Goal: Information Seeking & Learning: Learn about a topic

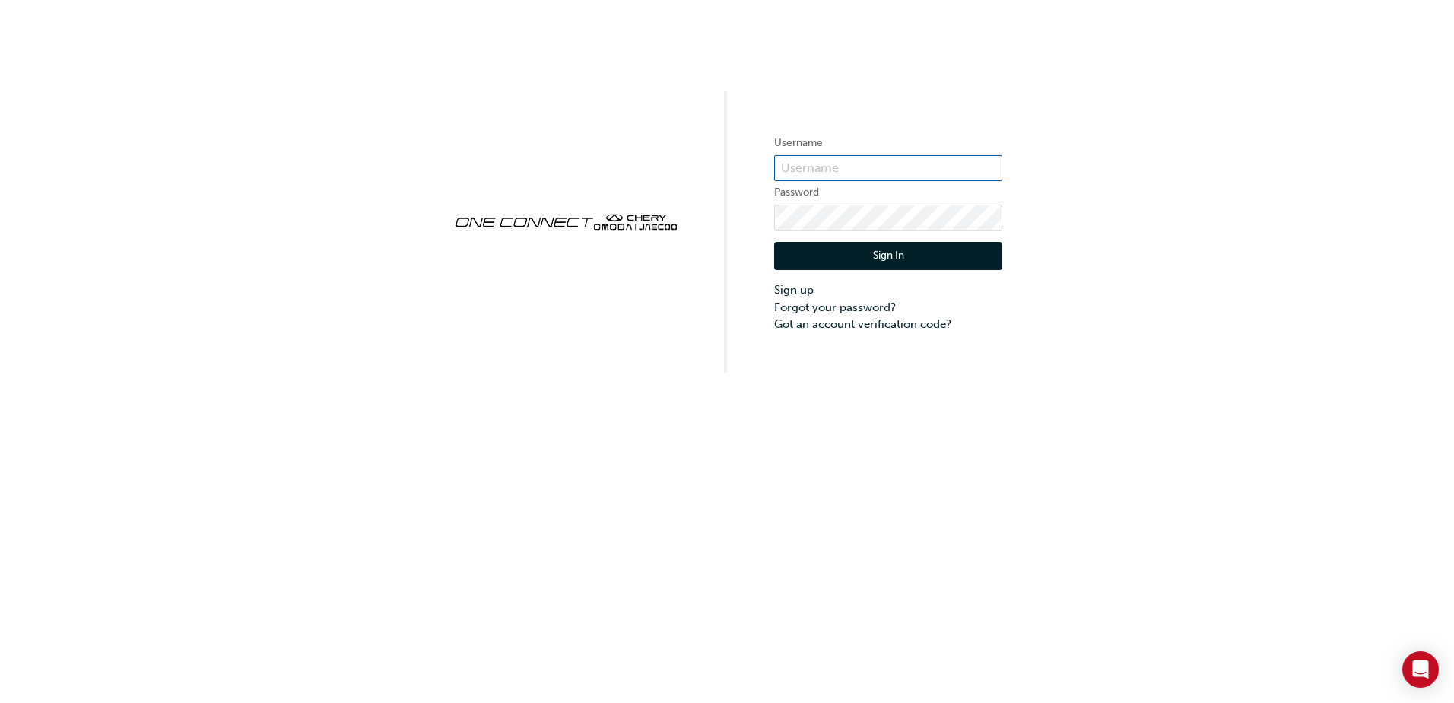
click at [866, 166] on input "text" at bounding box center [888, 168] width 228 height 26
type input "[EMAIL_ADDRESS][DOMAIN_NAME]"
click button "Sign In" at bounding box center [888, 256] width 228 height 29
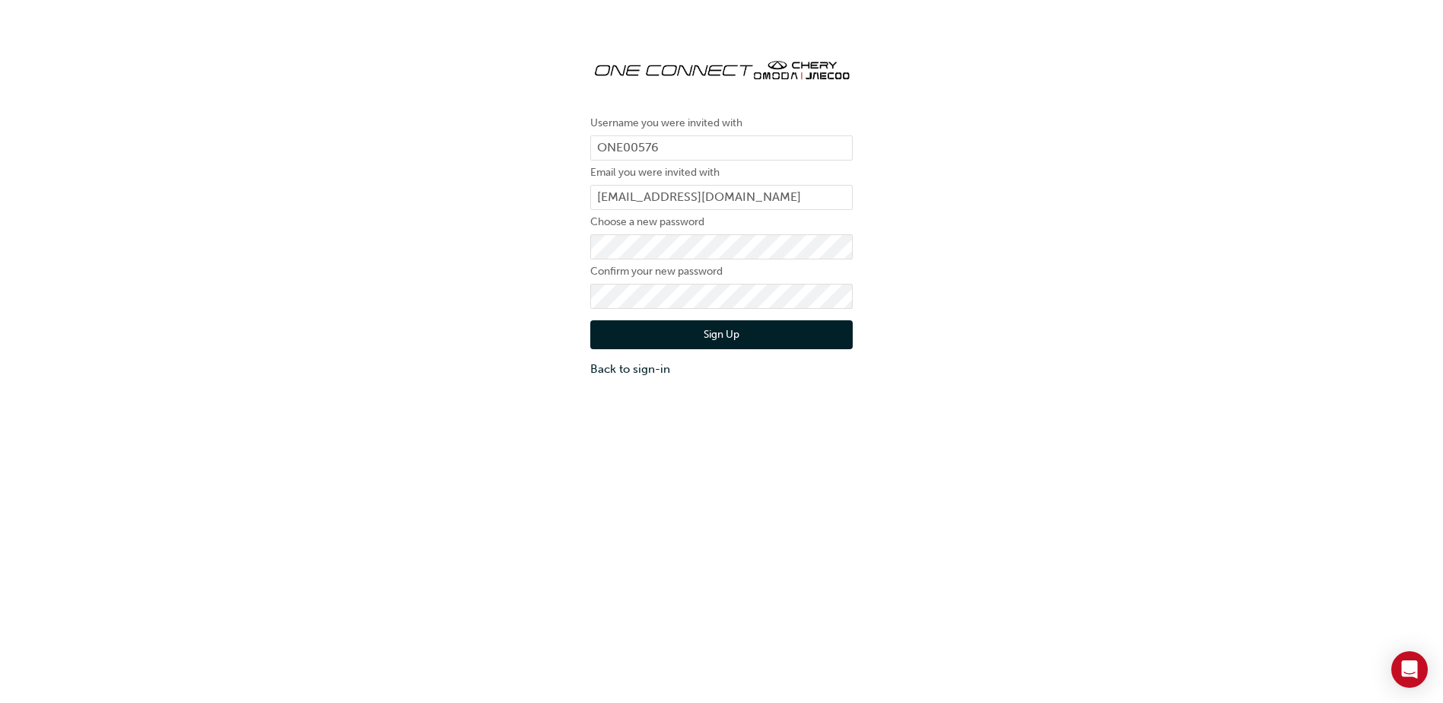
click at [744, 338] on button "Sign Up" at bounding box center [721, 334] width 262 height 29
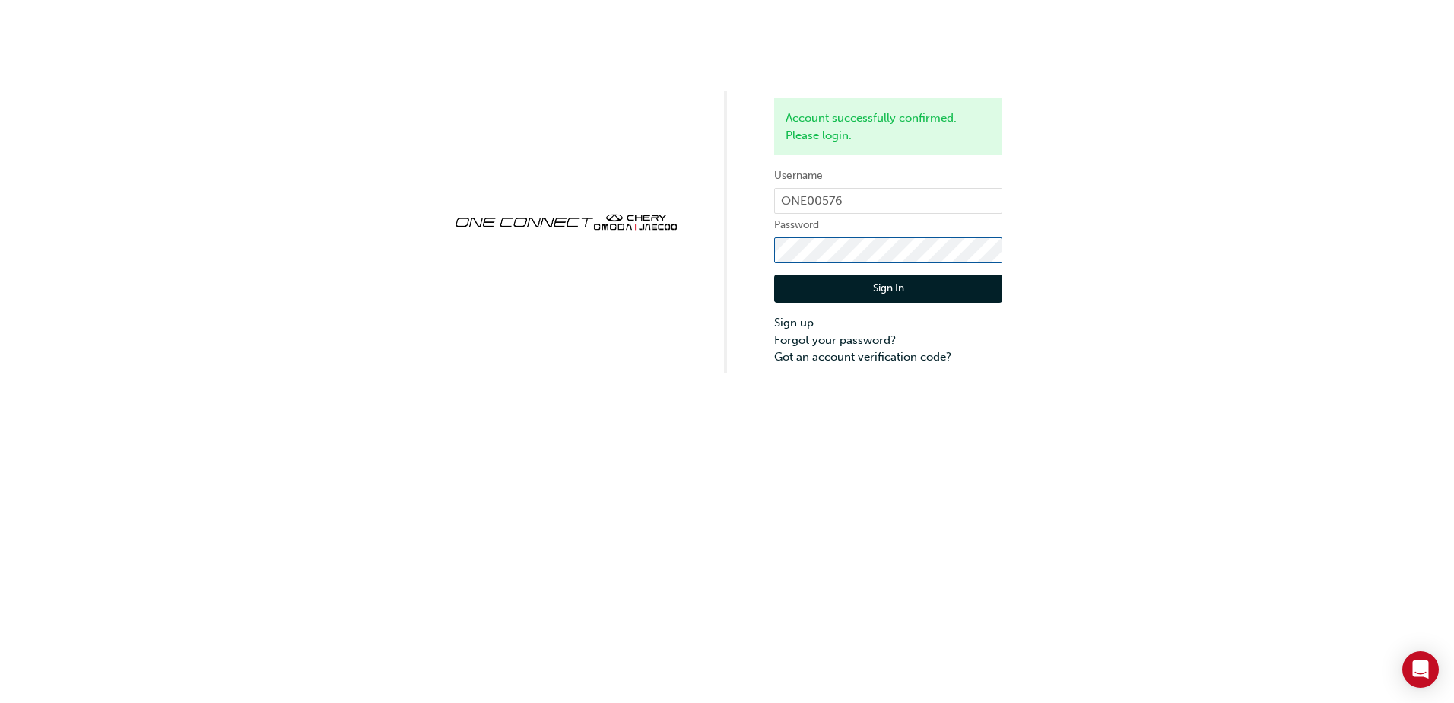
click button "Sign In" at bounding box center [888, 289] width 228 height 29
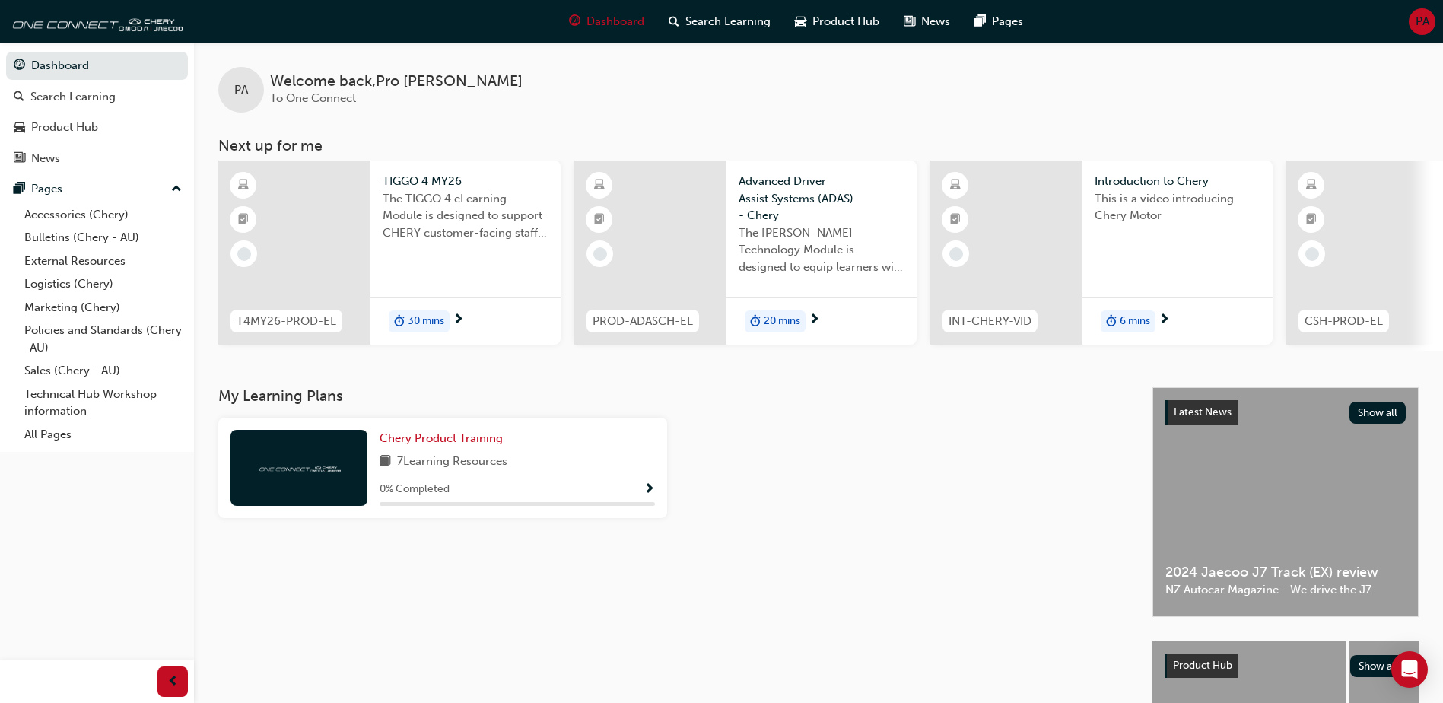
click at [649, 493] on span "Show Progress" at bounding box center [648, 490] width 11 height 14
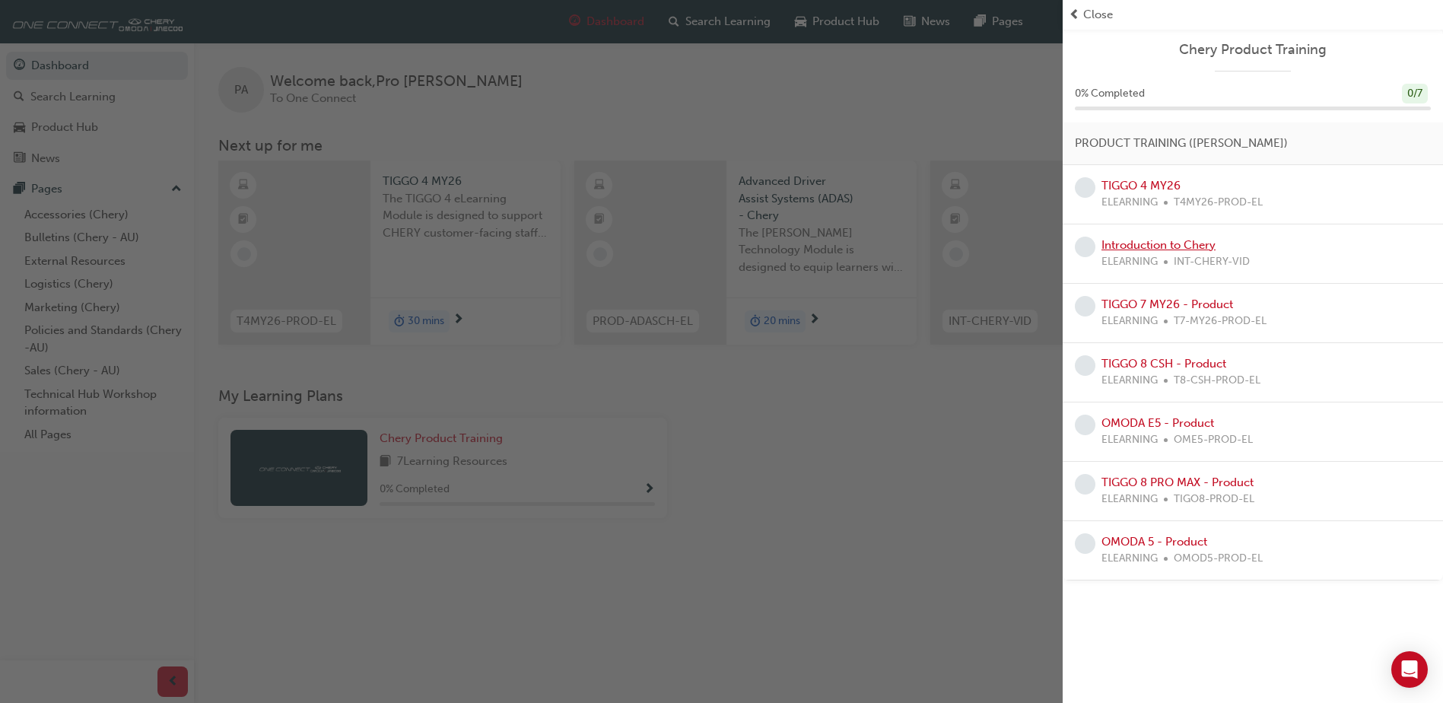
click at [1164, 246] on link "Introduction to Chery" at bounding box center [1158, 245] width 114 height 14
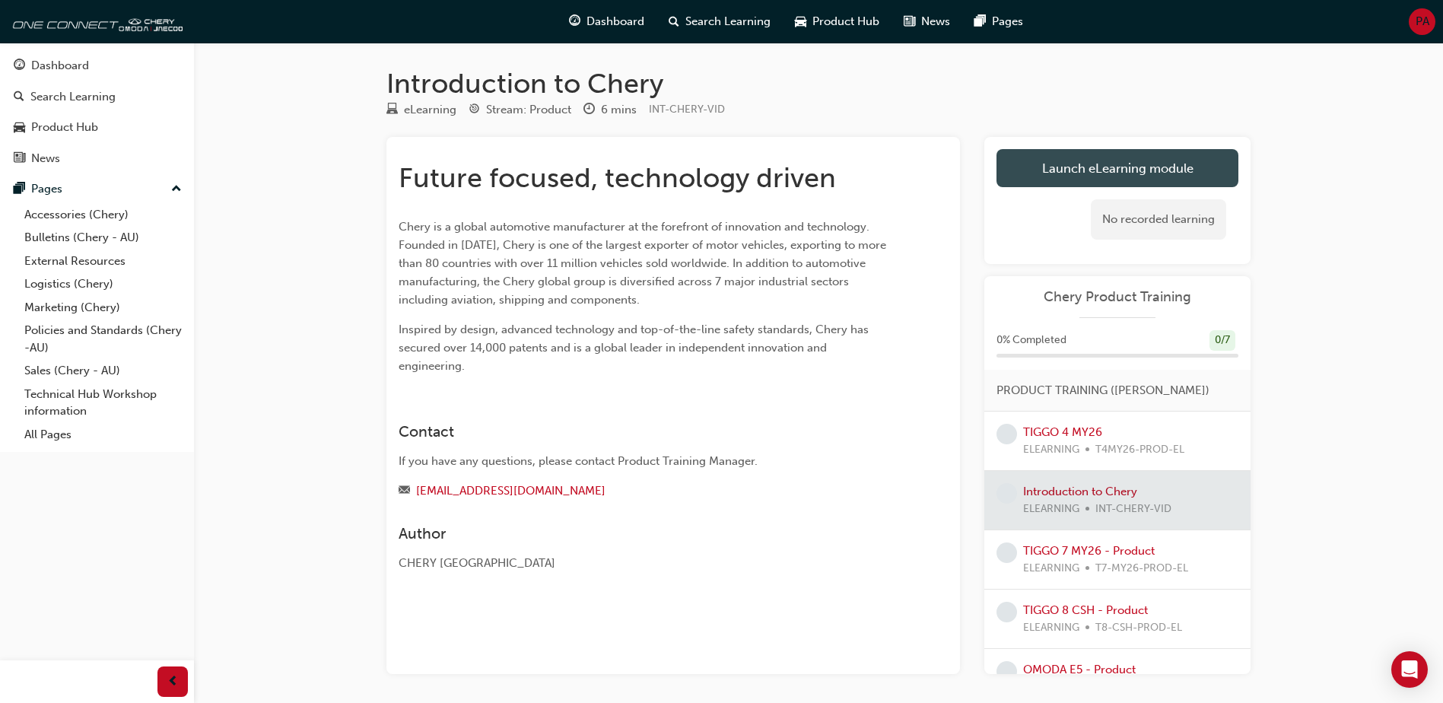
click at [1057, 160] on link "Launch eLearning module" at bounding box center [1117, 168] width 242 height 38
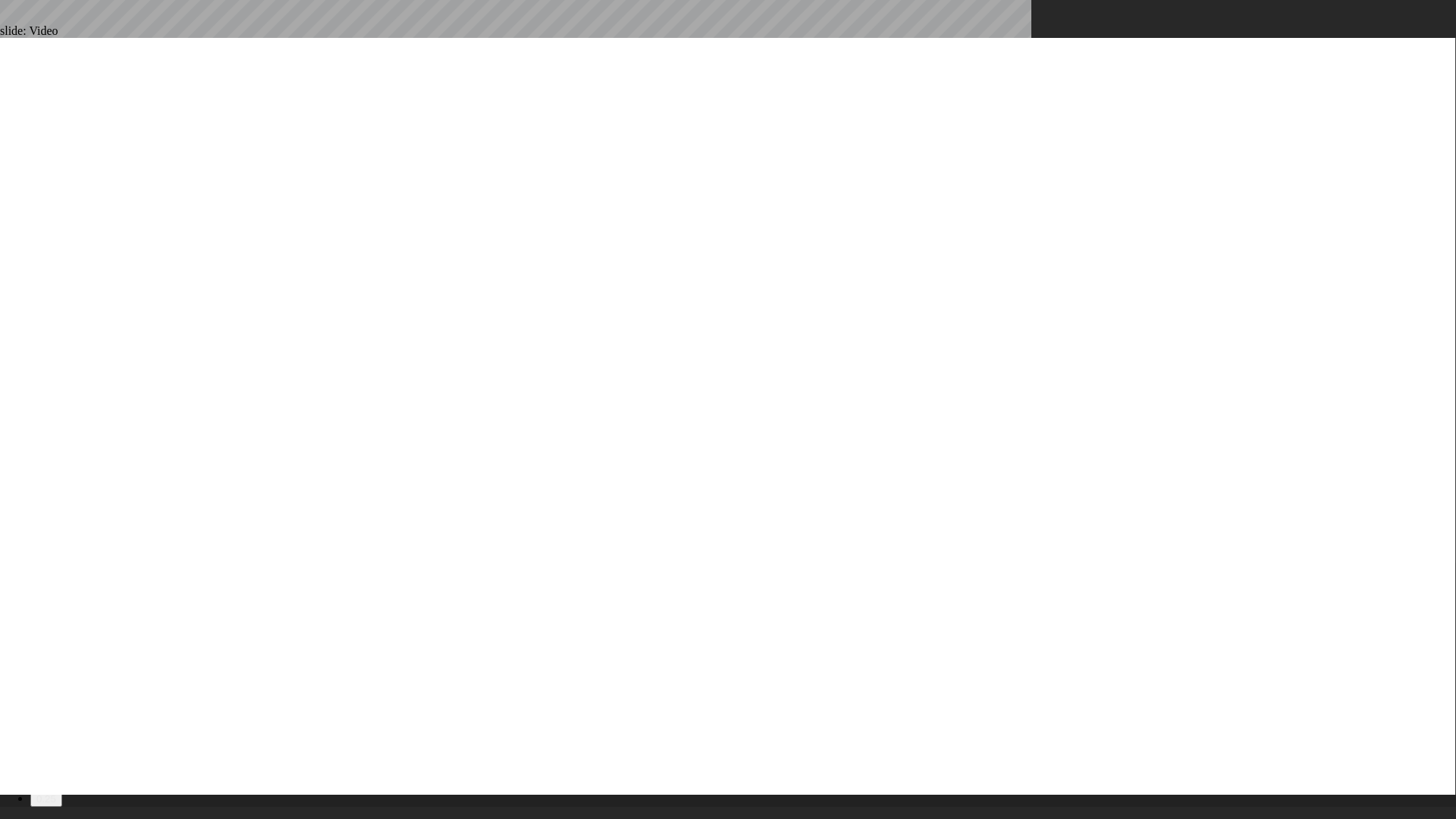
type input "4"
type input "6"
type input "0"
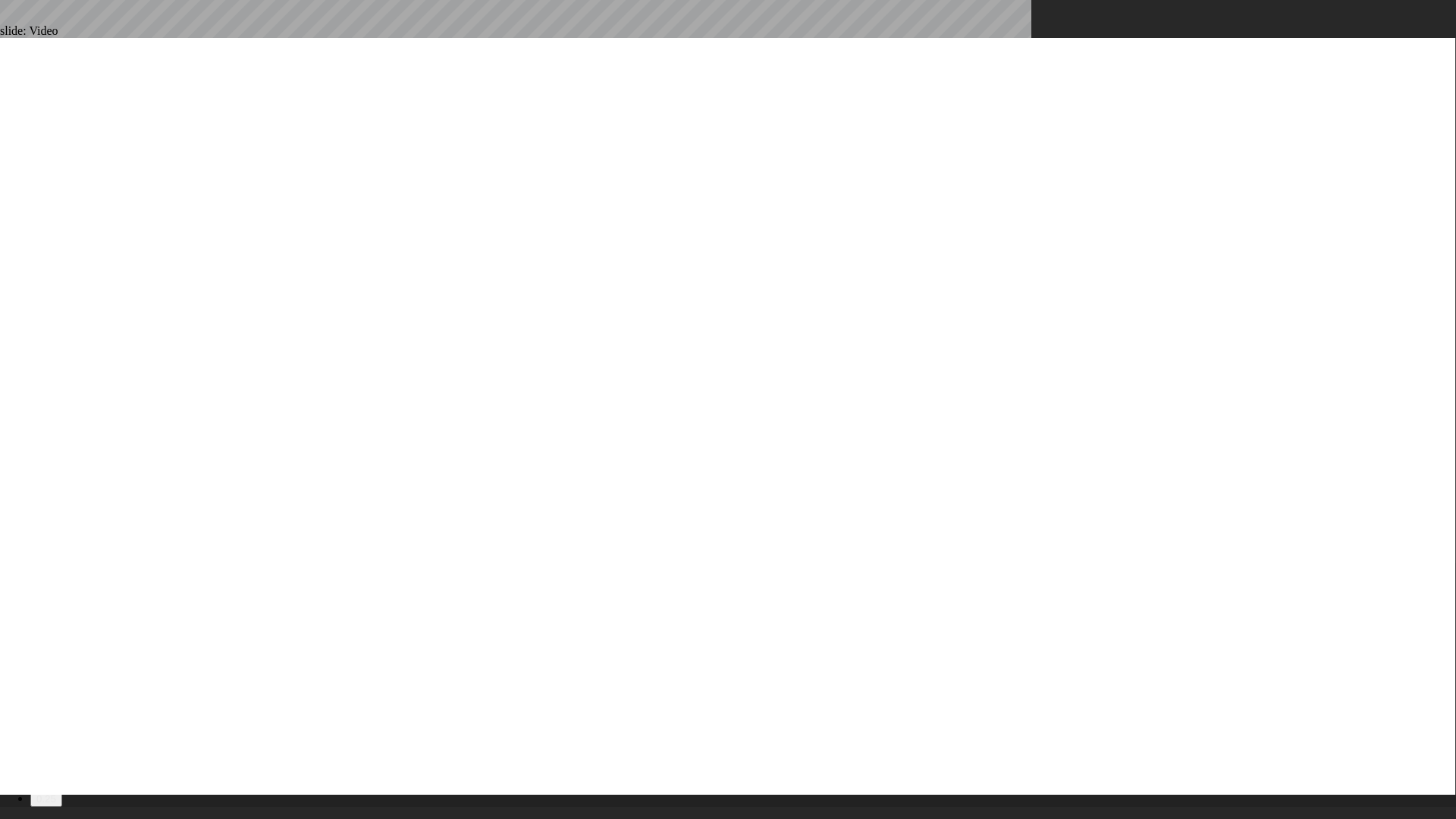
type input "6"
type input "8"
type input "7"
type input "4"
drag, startPoint x: 1322, startPoint y: 767, endPoint x: 1331, endPoint y: 767, distance: 9.0
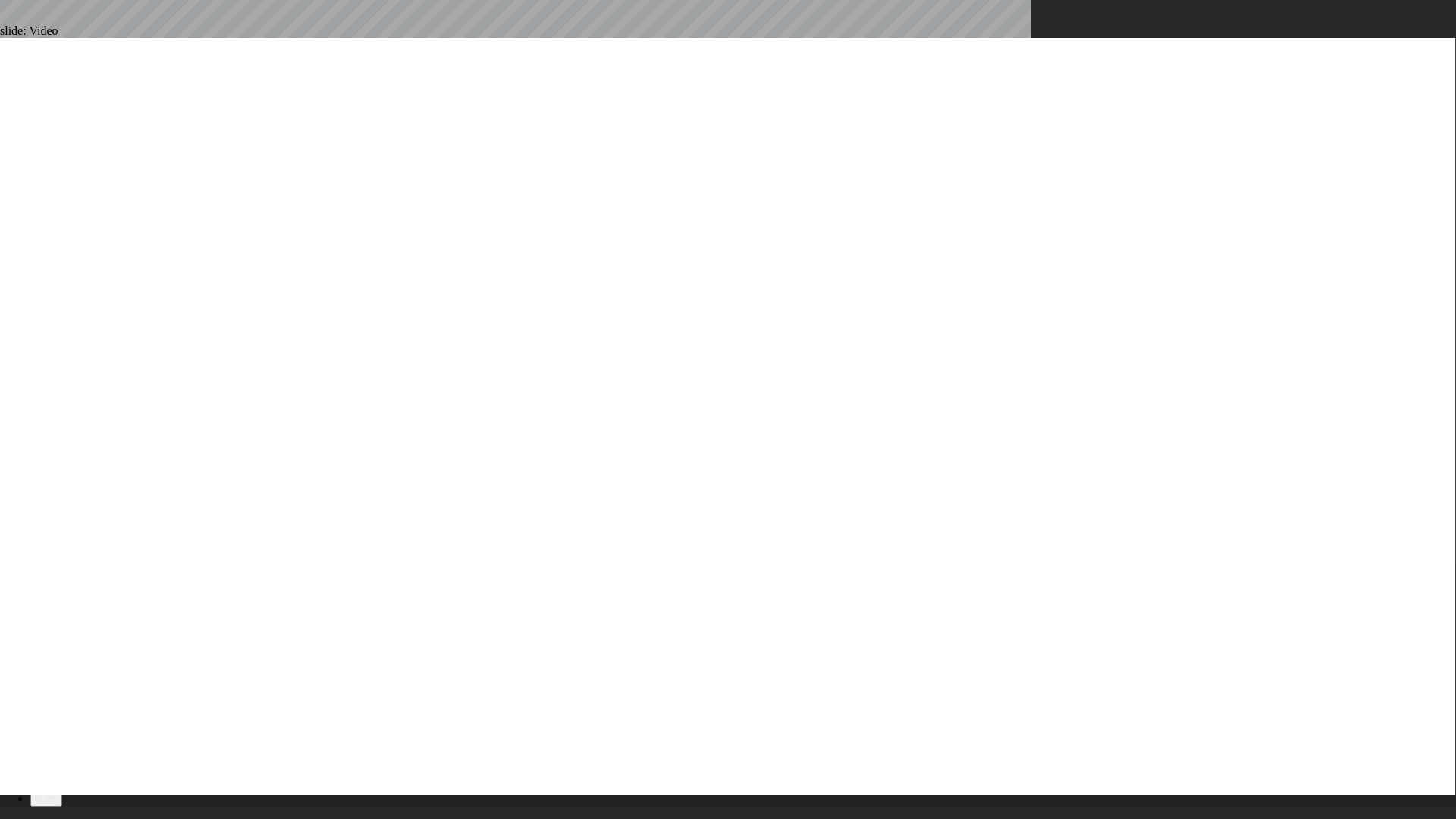
type input "11"
type input "3"
type input "21"
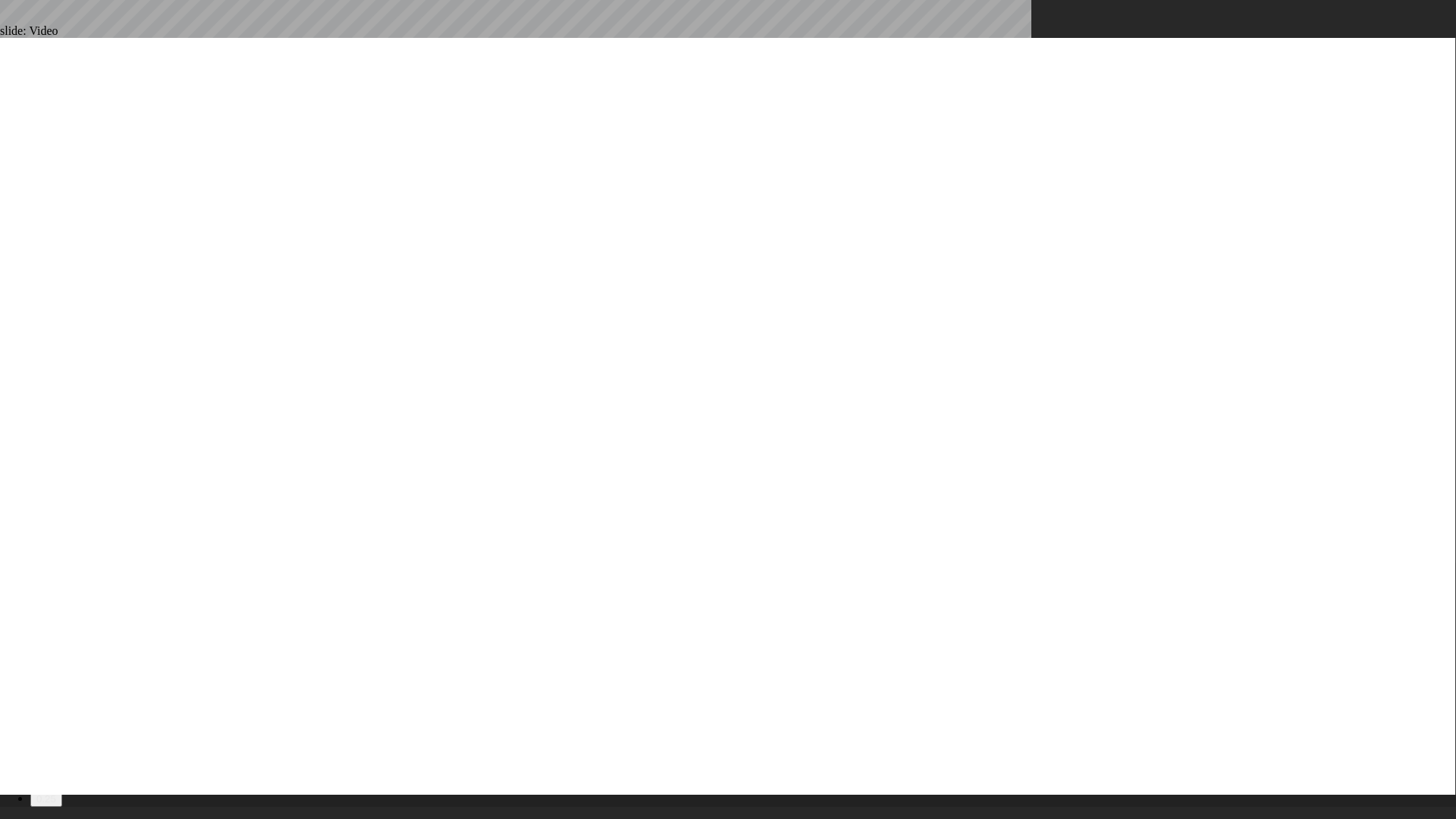
type input "2"
type input "22"
type input "2"
type input "22"
type input "2"
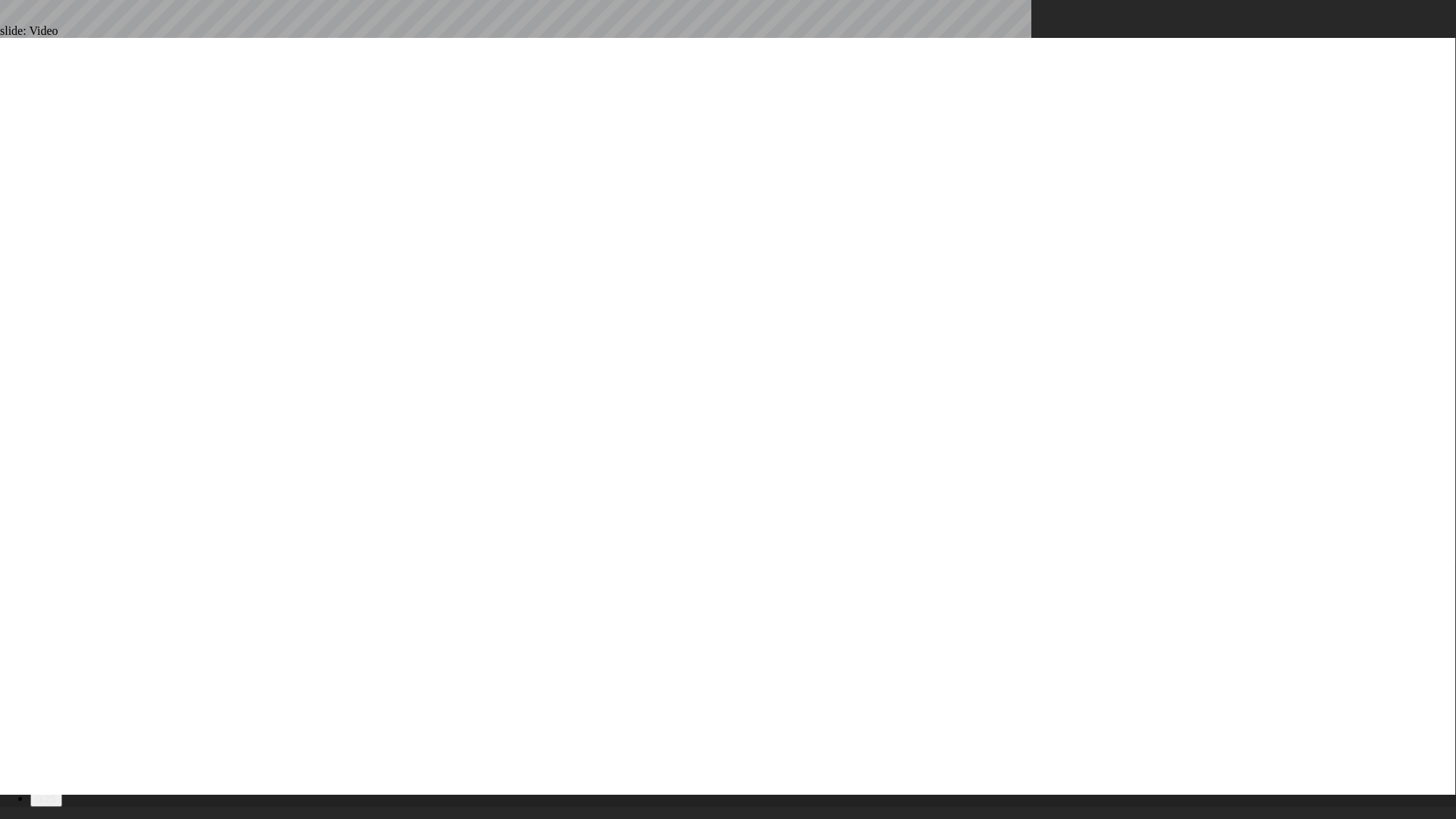
type input "22"
type input "2"
type input "65"
type input "1"
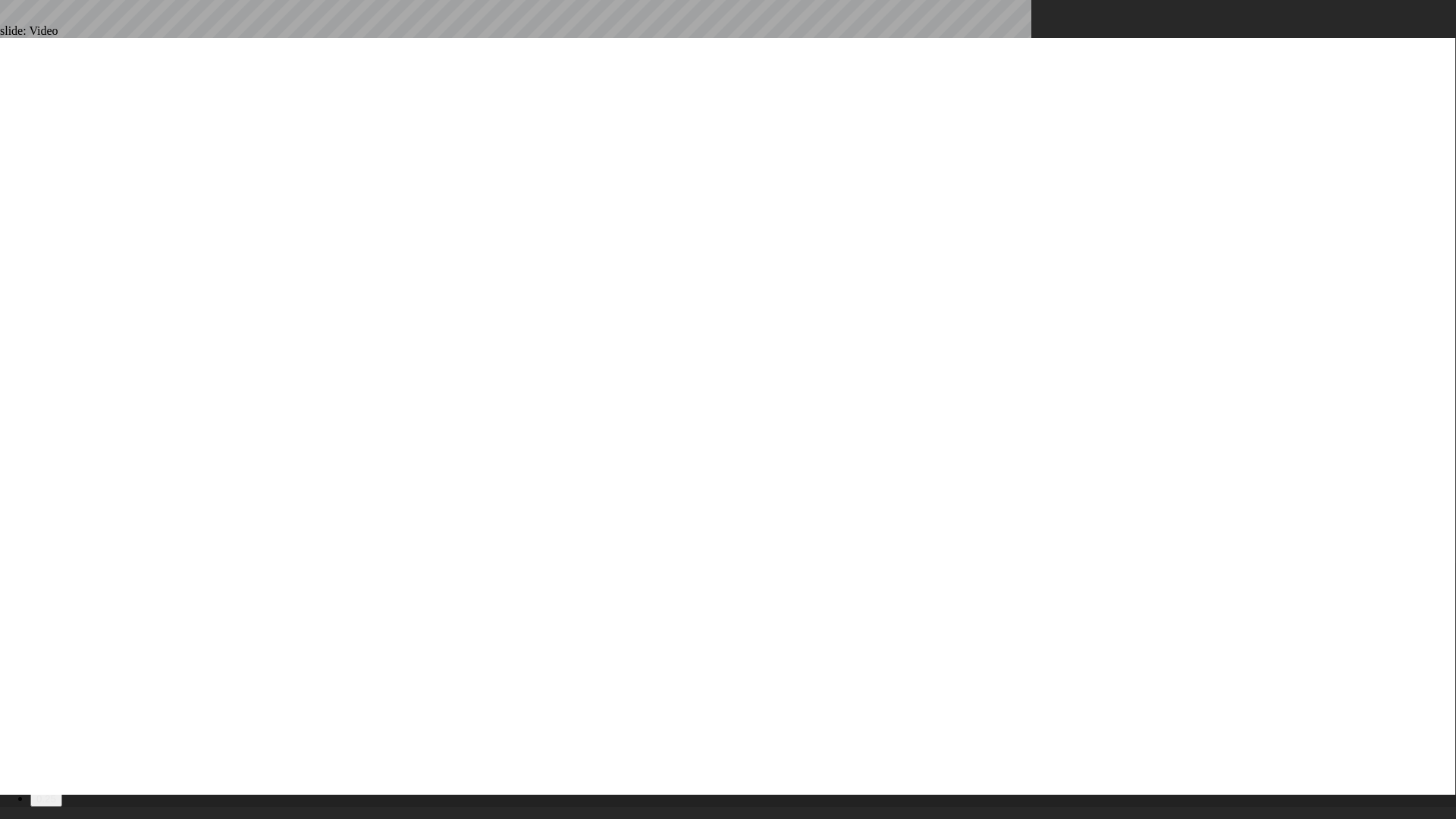
type input "66"
type input "1"
type input "66"
type input "1"
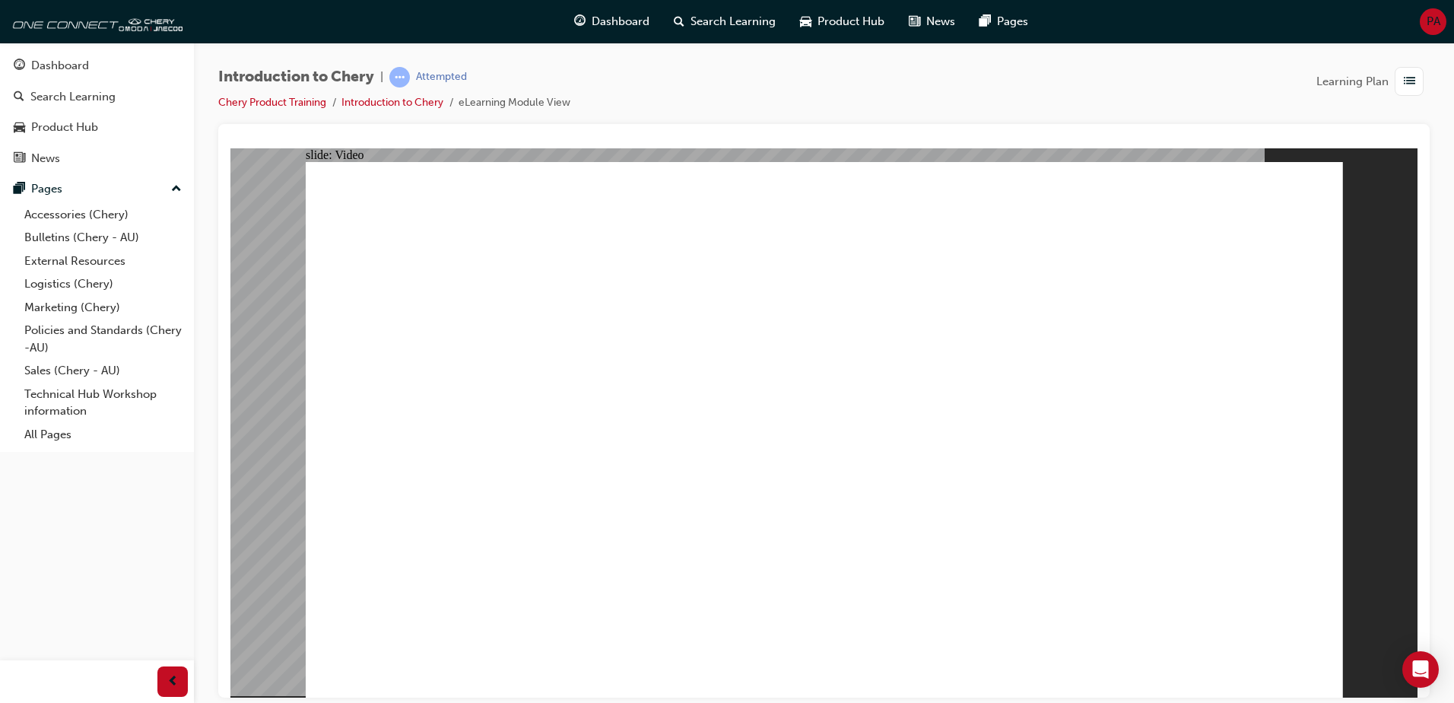
type input "311"
click at [1400, 78] on div "button" at bounding box center [1409, 81] width 29 height 29
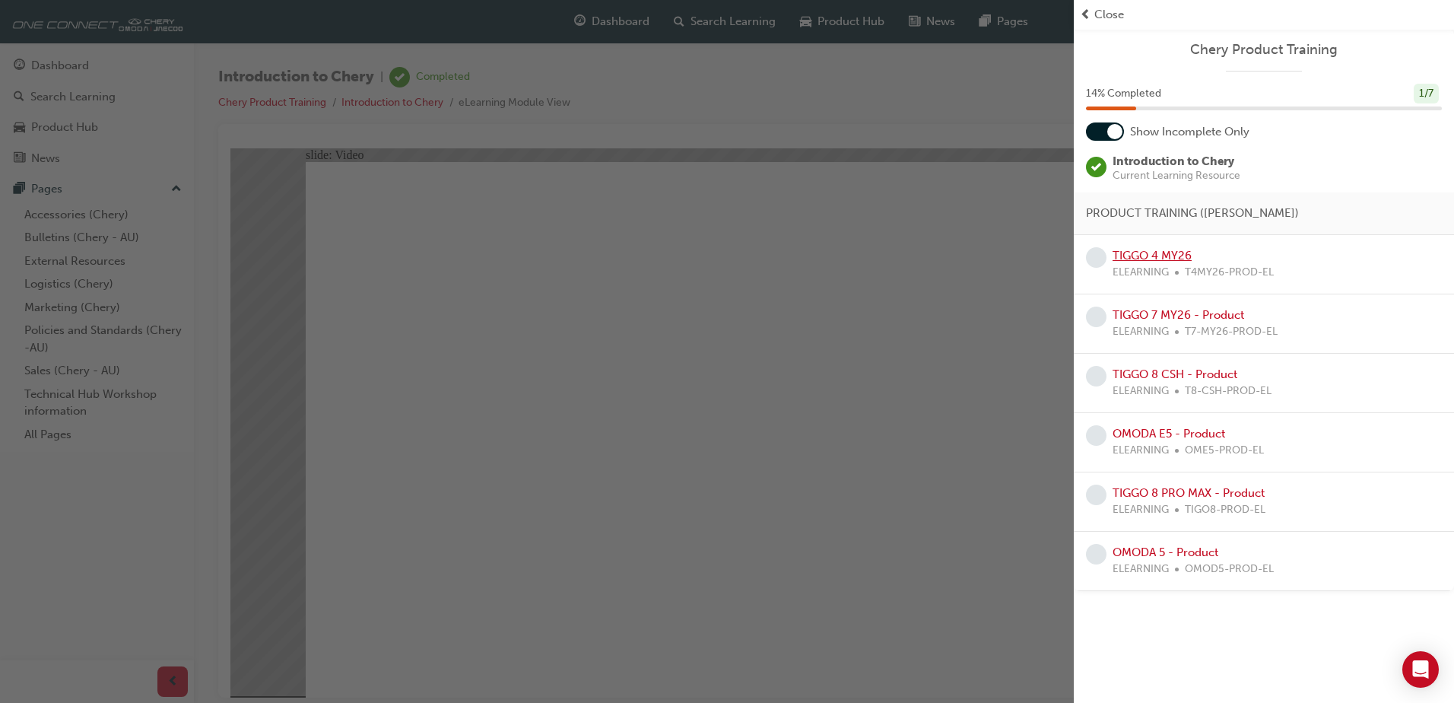
click at [1153, 259] on link "TIGGO 4 MY26" at bounding box center [1152, 256] width 79 height 14
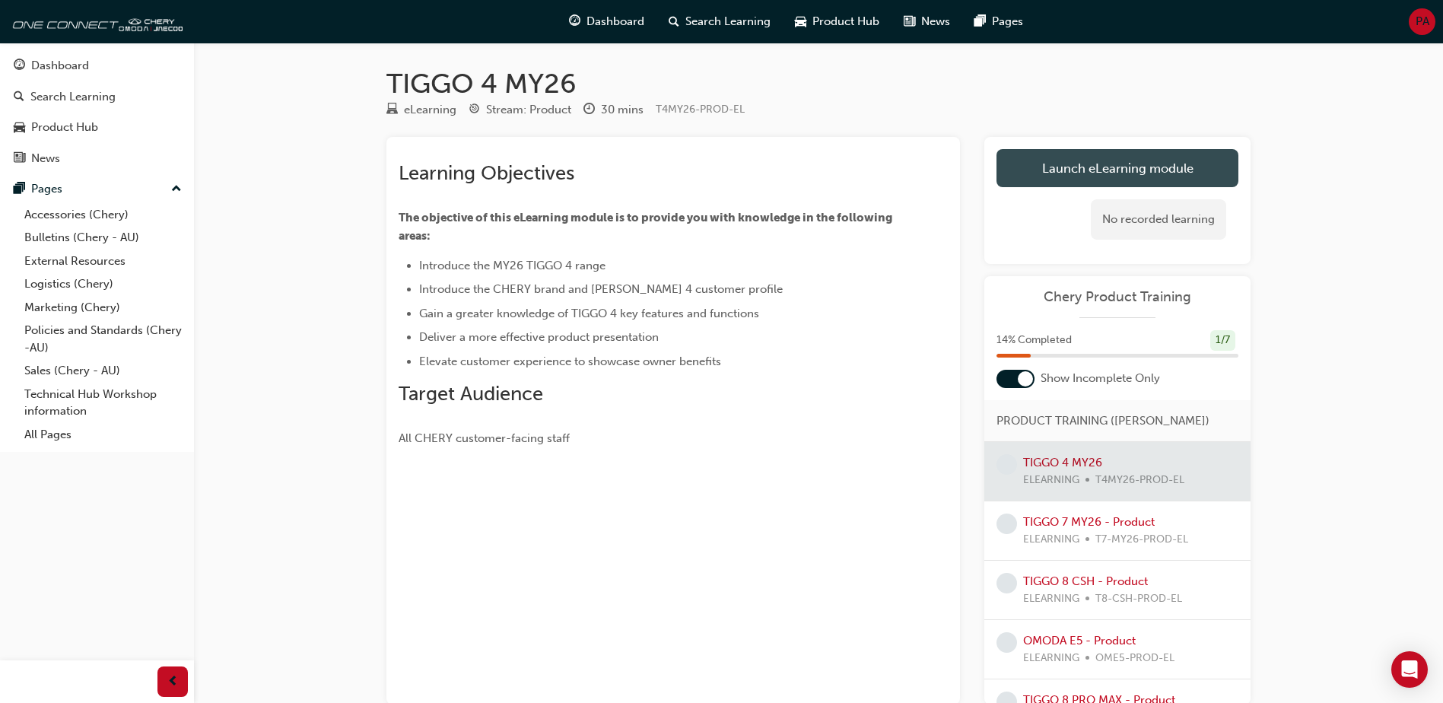
click at [1073, 164] on link "Launch eLearning module" at bounding box center [1117, 168] width 242 height 38
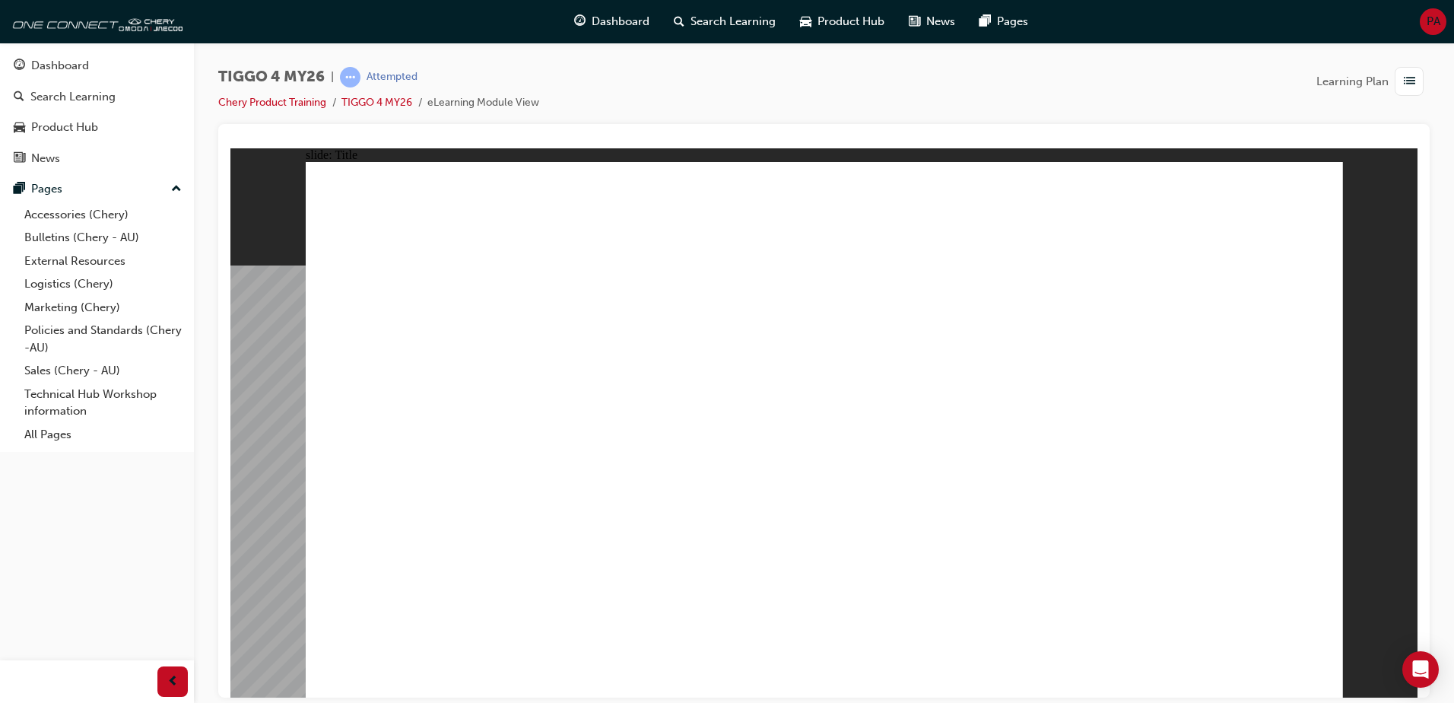
drag, startPoint x: 360, startPoint y: 376, endPoint x: 505, endPoint y: 379, distance: 144.5
